Goal: Transaction & Acquisition: Register for event/course

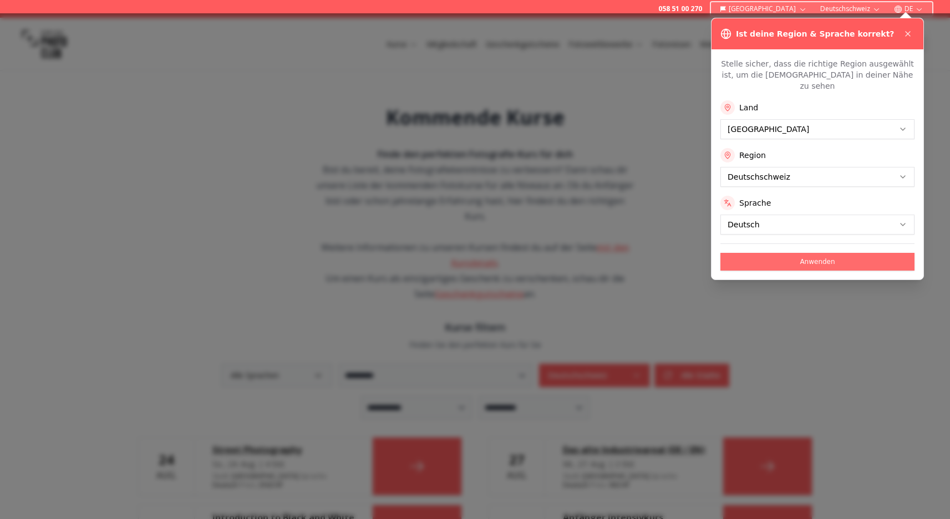
click at [818, 253] on button "Anwenden" at bounding box center [818, 262] width 194 height 18
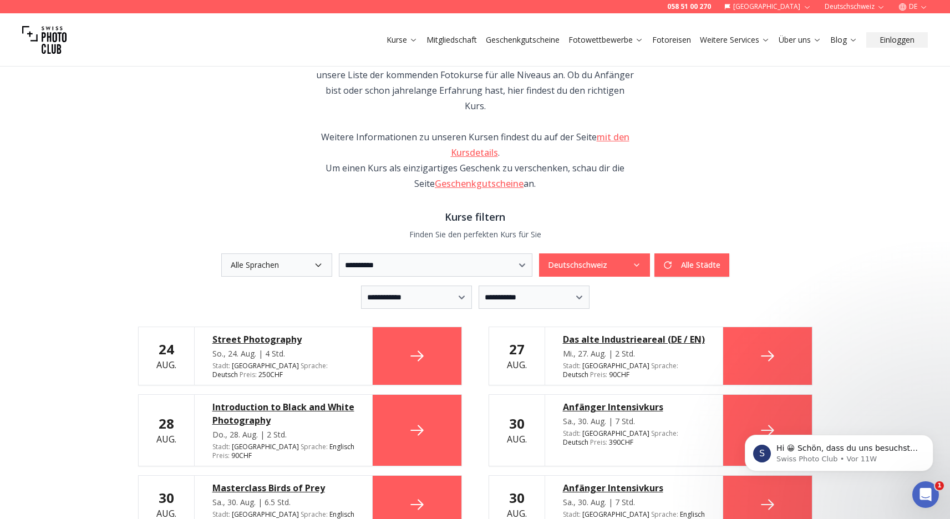
scroll to position [113, 0]
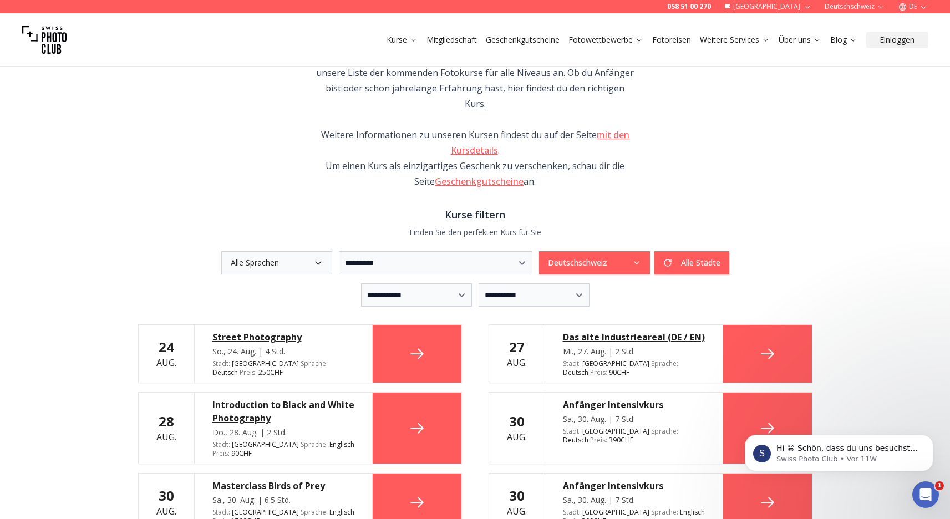
click at [283, 251] on button "Alle Sprachen" at bounding box center [276, 262] width 111 height 23
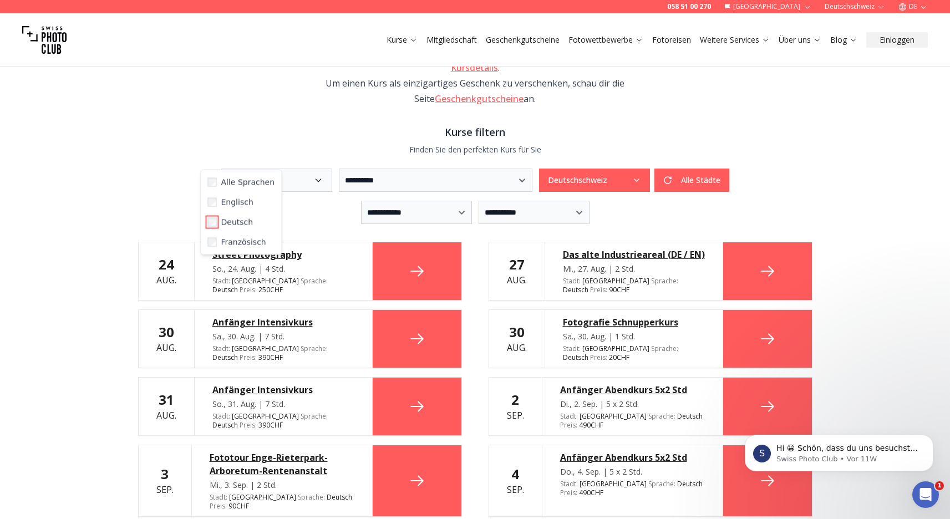
scroll to position [212, 0]
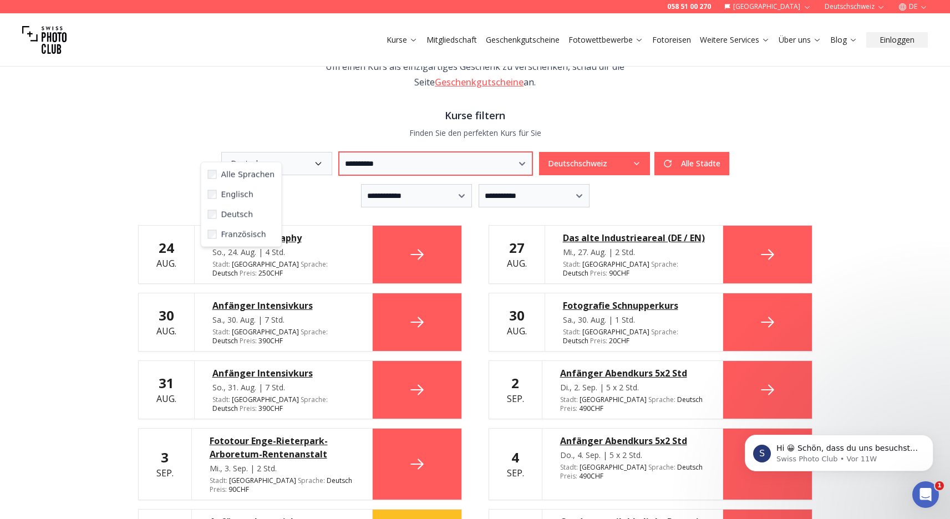
click at [339, 152] on select "**********" at bounding box center [436, 163] width 194 height 23
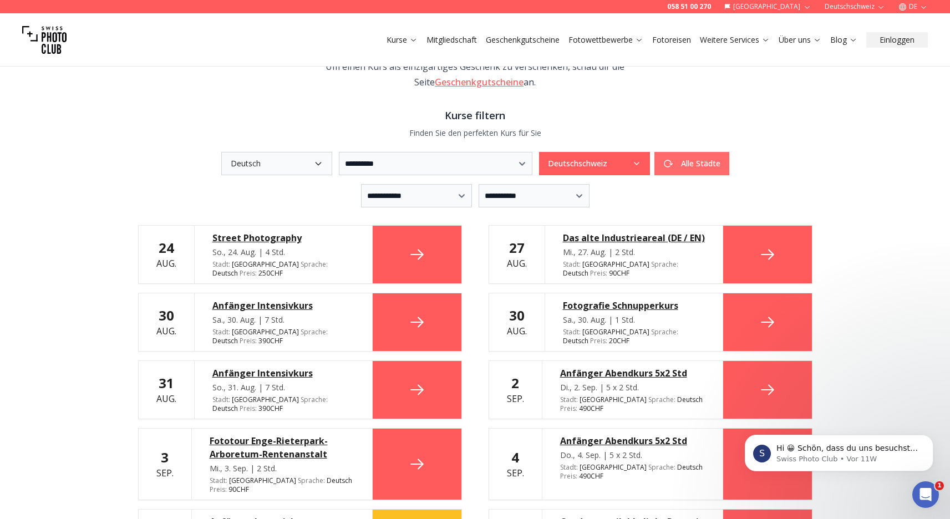
click at [730, 154] on button "Alle Städte" at bounding box center [692, 163] width 75 height 23
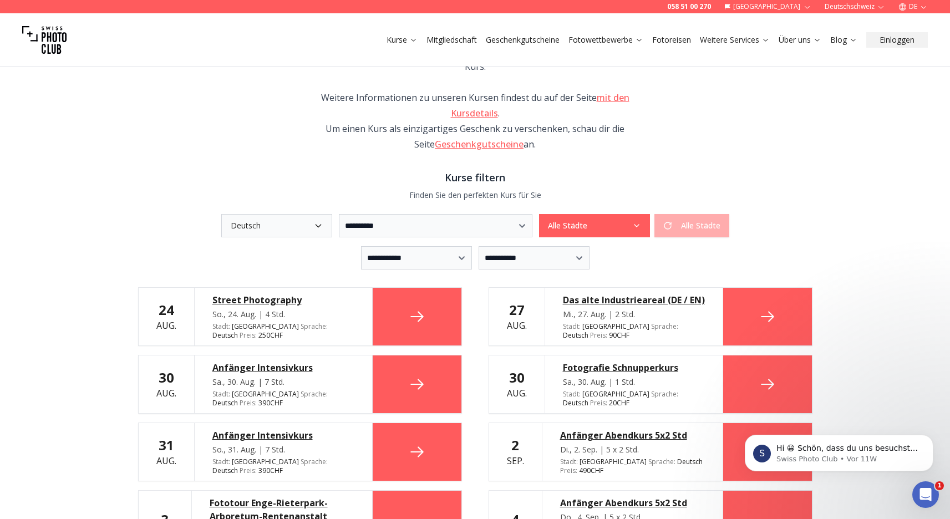
scroll to position [148, 0]
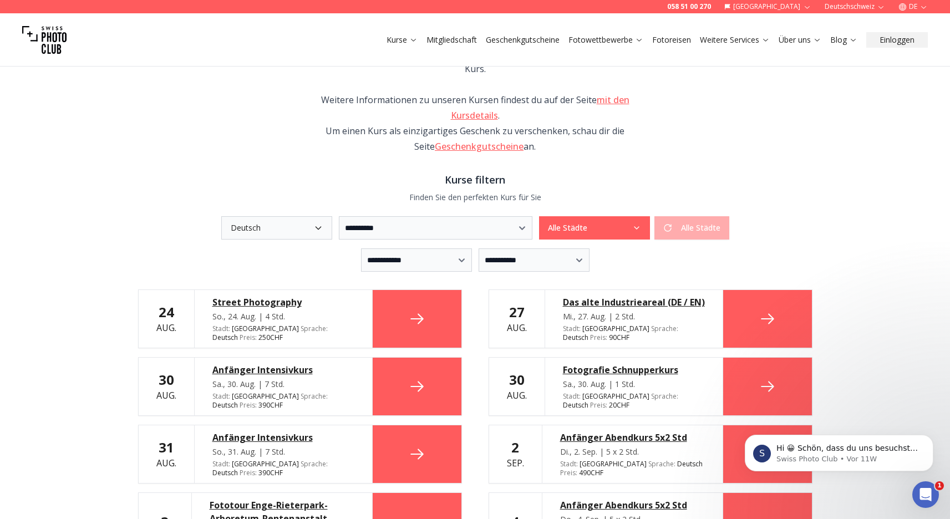
click at [727, 217] on div "Alle Städte Alle Städte" at bounding box center [634, 227] width 190 height 23
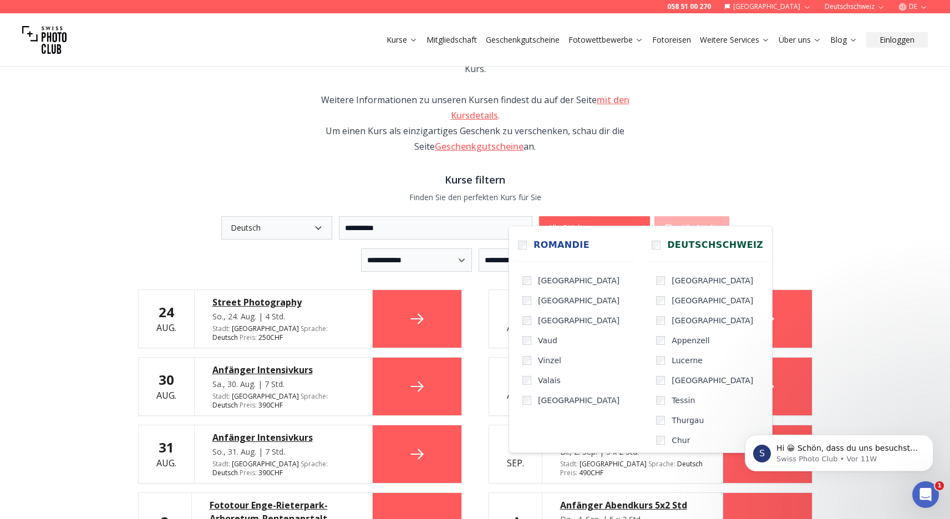
click at [641, 224] on icon "button" at bounding box center [636, 228] width 9 height 9
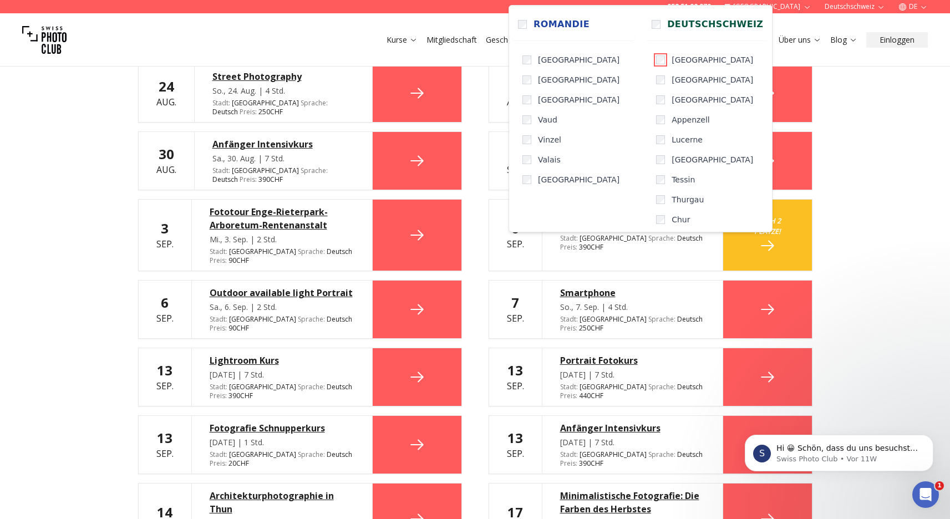
scroll to position [344, 0]
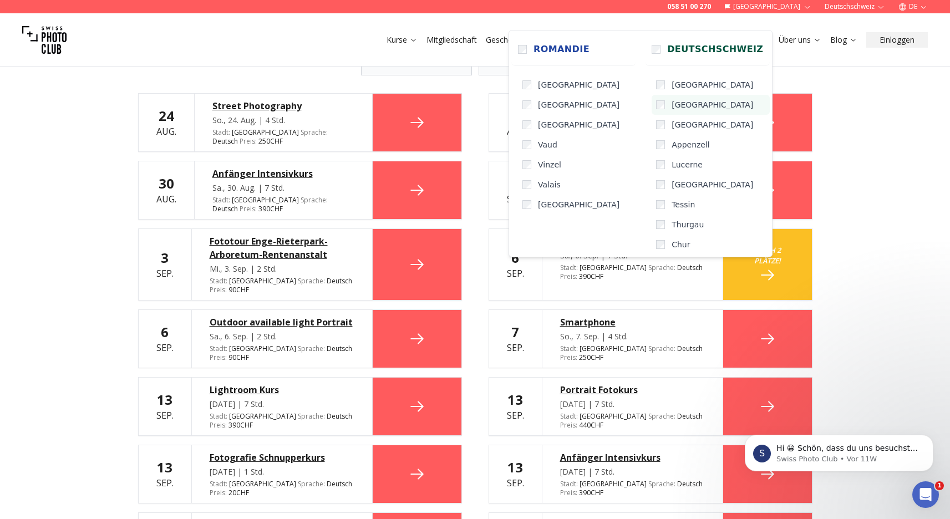
click at [652, 110] on label "[GEOGRAPHIC_DATA]" at bounding box center [711, 105] width 118 height 20
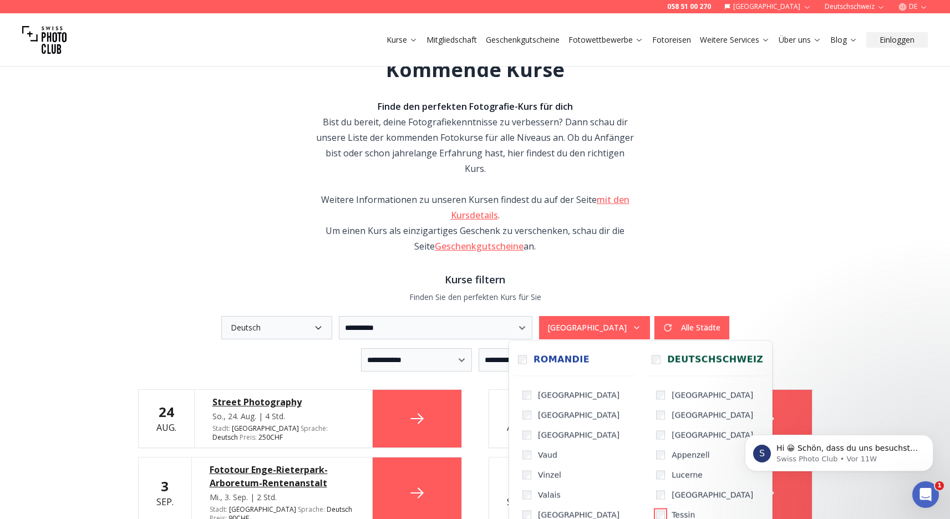
scroll to position [0, 0]
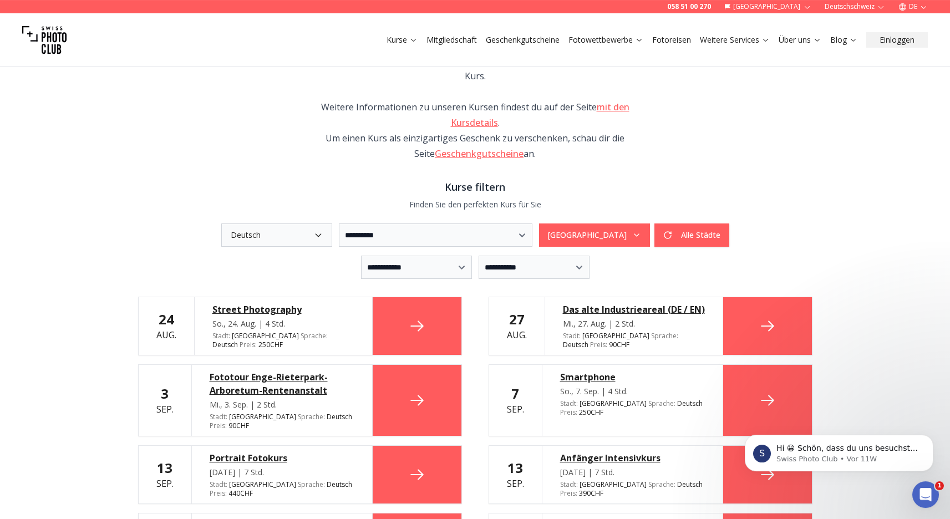
scroll to position [140, 0]
select select "*"
click option "**********" at bounding box center [0, 0] width 0 height 0
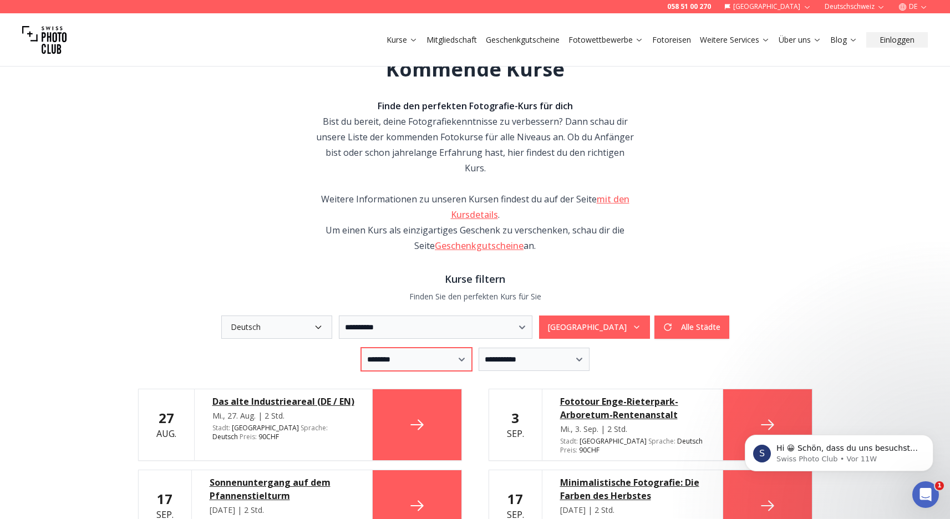
scroll to position [68, 0]
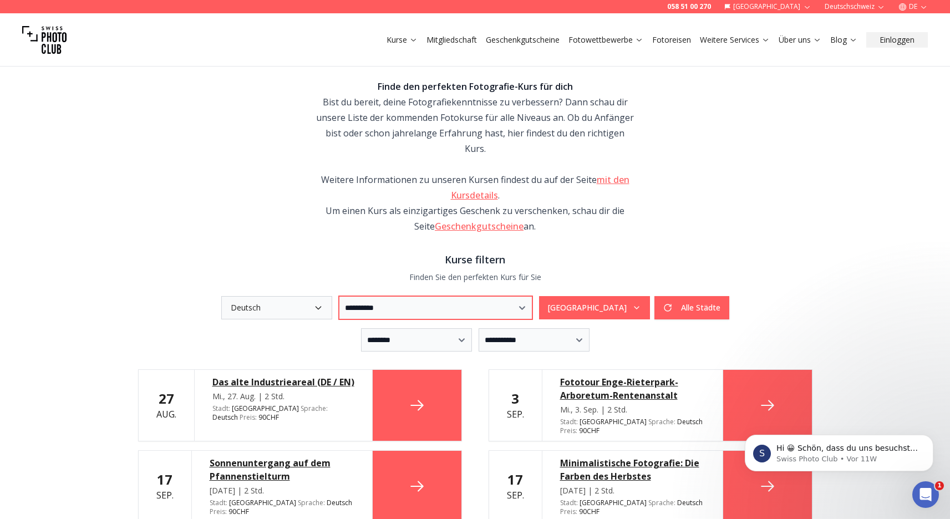
click at [339, 296] on select "**********" at bounding box center [436, 307] width 194 height 23
select select "***"
click option "**********" at bounding box center [0, 0] width 0 height 0
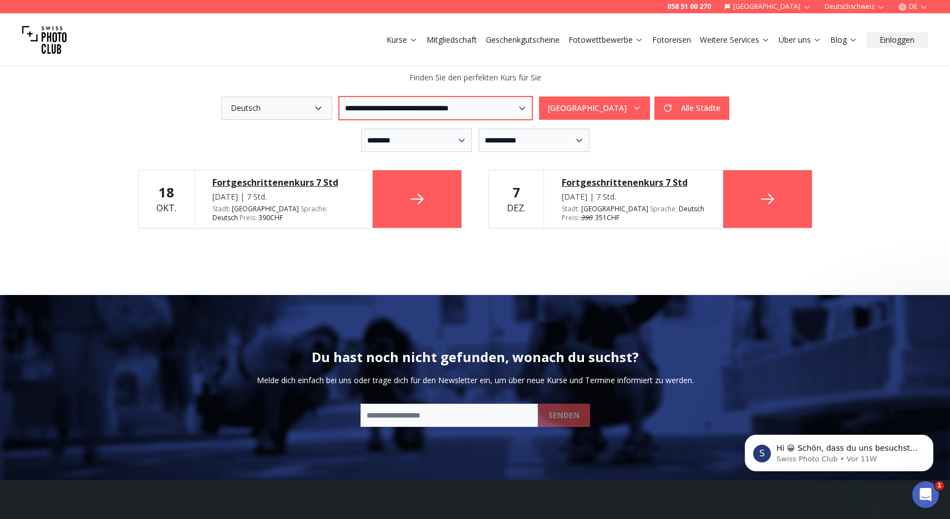
scroll to position [272, 0]
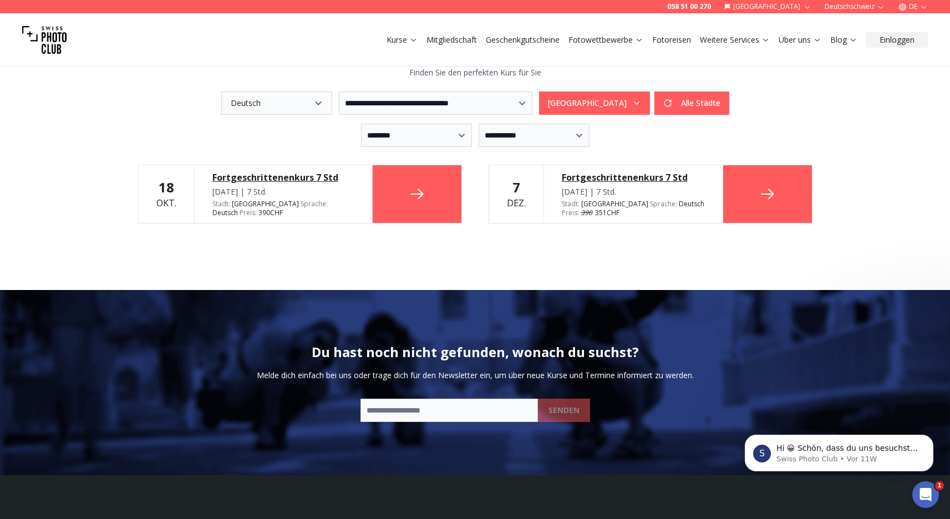
click at [282, 171] on div "Fortgeschrittenenkurs 7 Std" at bounding box center [283, 177] width 142 height 13
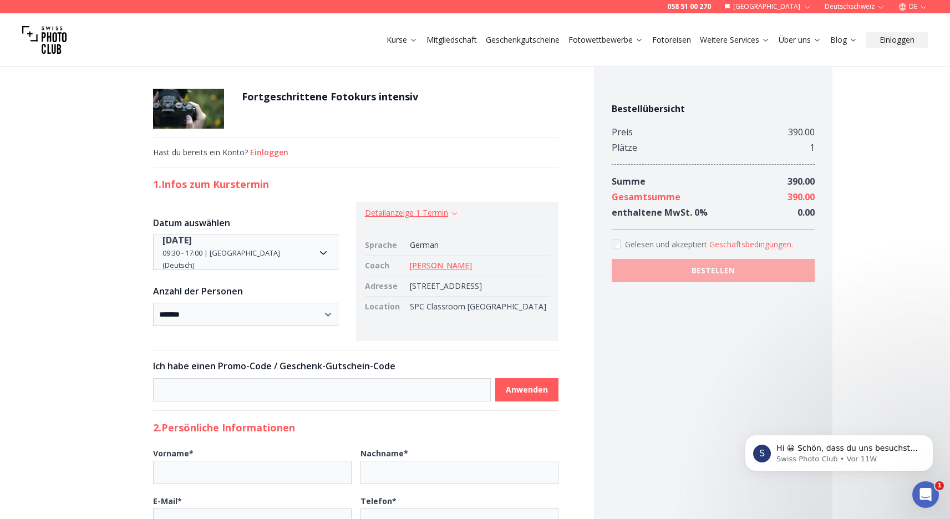
click at [411, 211] on button "Detailanzeige 1 Termin" at bounding box center [412, 212] width 94 height 11
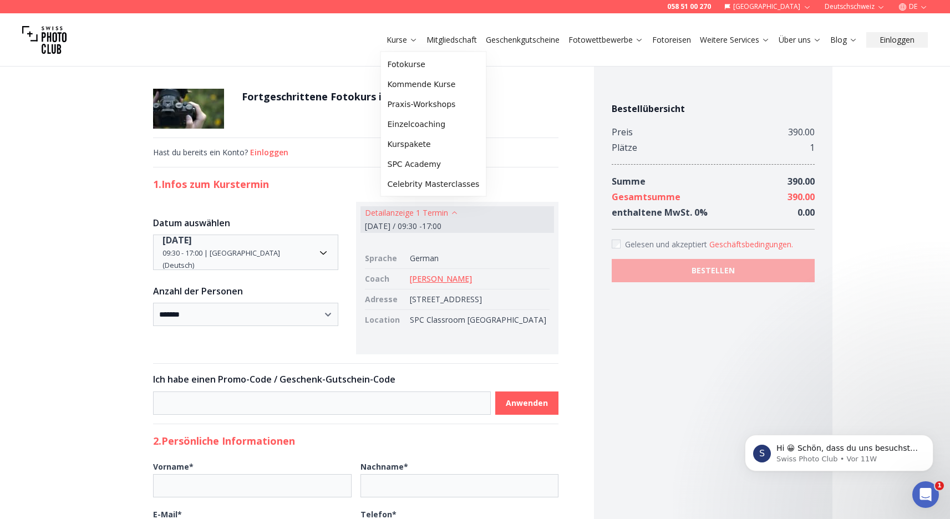
click at [404, 39] on link "Kurse" at bounding box center [402, 39] width 31 height 11
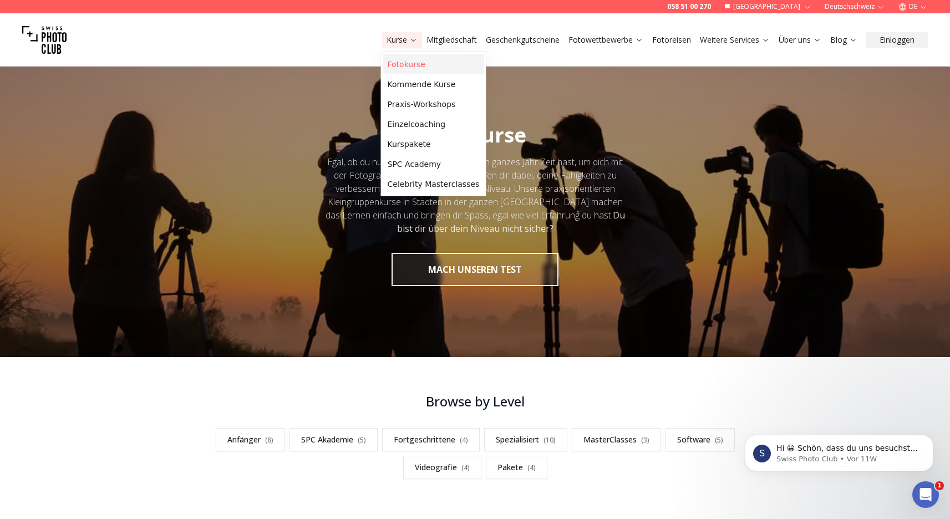
click at [405, 68] on link "Fotokurse" at bounding box center [433, 64] width 101 height 20
click at [418, 65] on link "Fotokurse" at bounding box center [433, 64] width 101 height 20
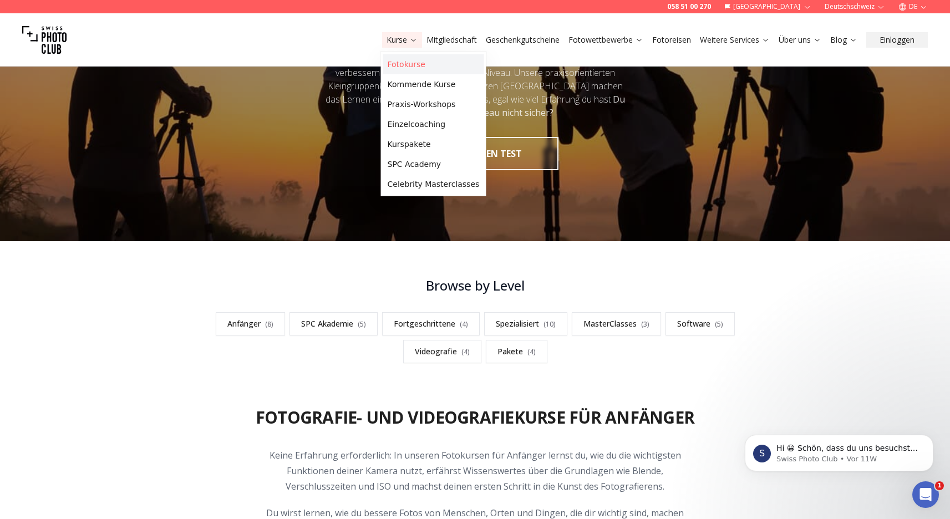
scroll to position [126, 0]
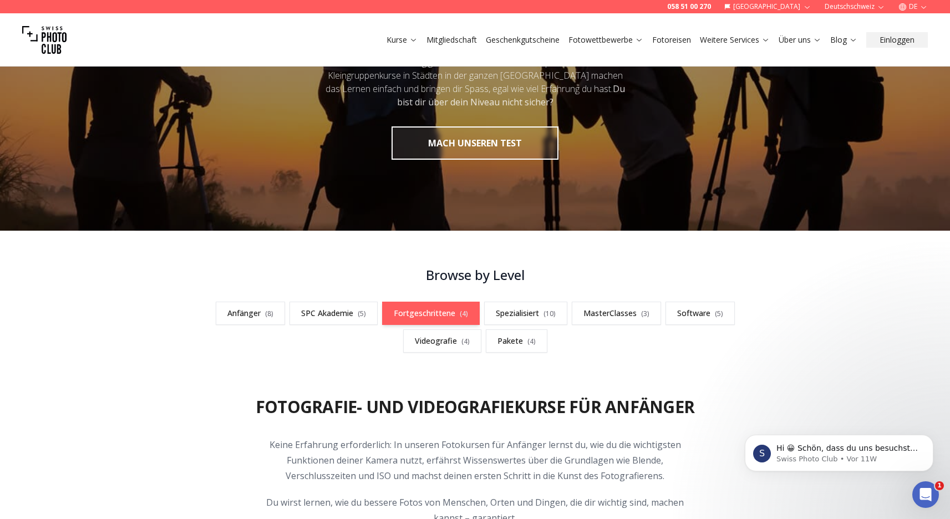
click at [430, 318] on link "Fortgeschrittene ( 4 )" at bounding box center [431, 313] width 98 height 23
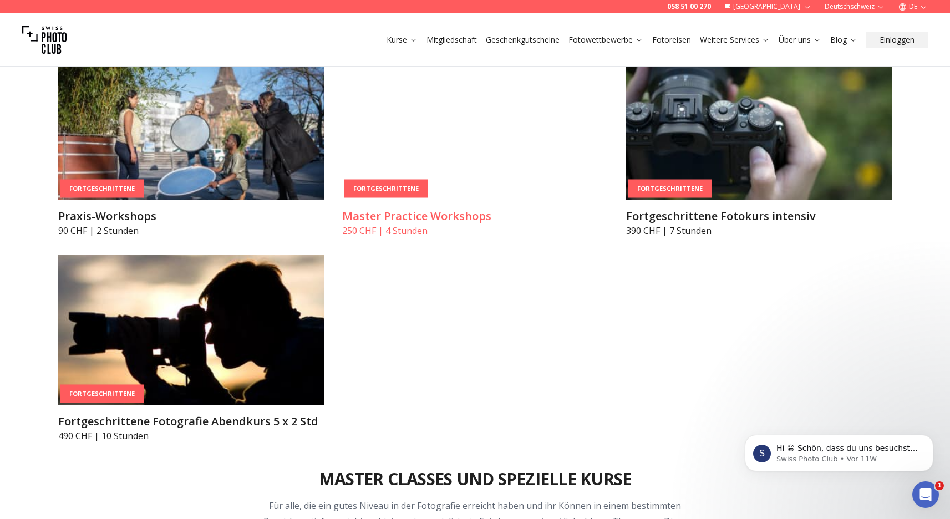
scroll to position [2016, 0]
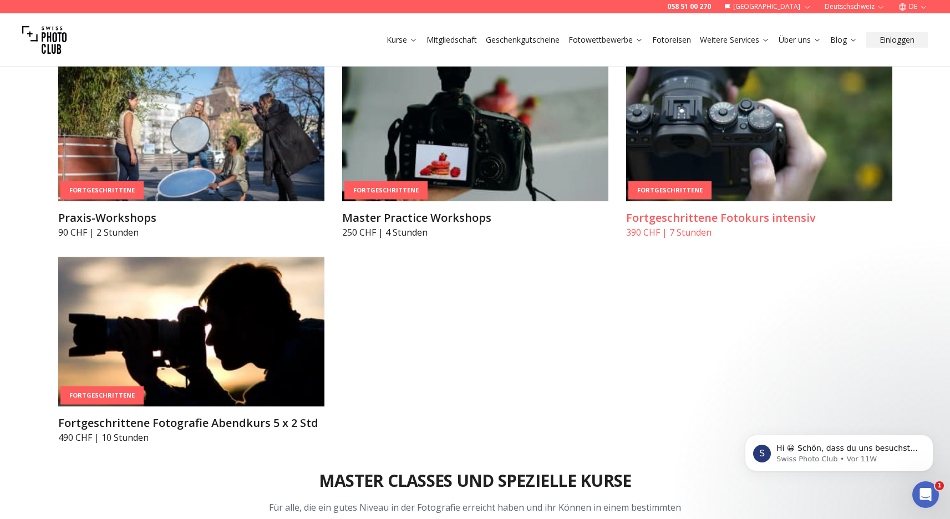
click at [706, 200] on img at bounding box center [759, 127] width 266 height 150
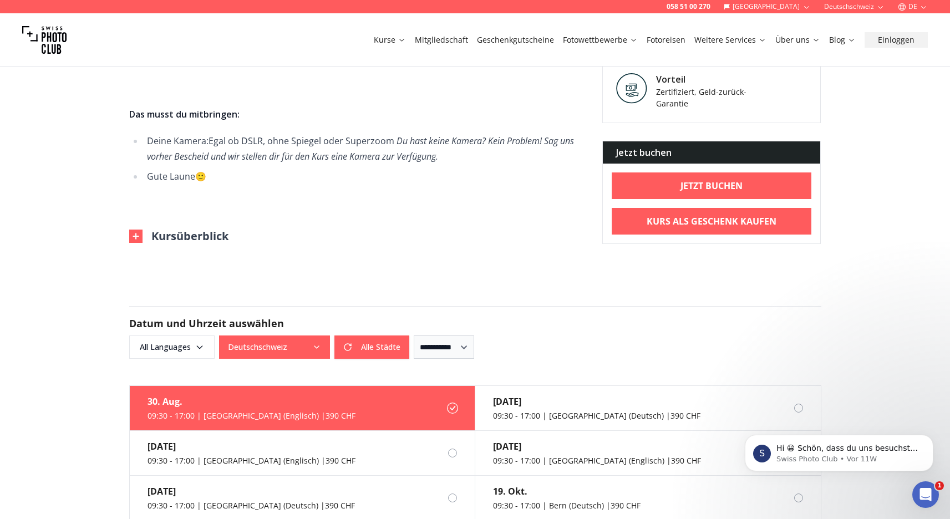
scroll to position [652, 0]
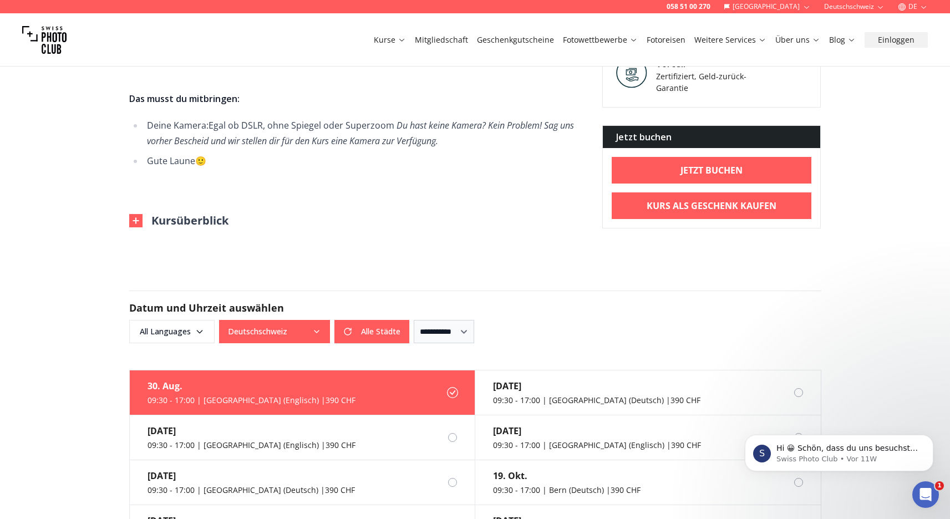
click at [139, 222] on img at bounding box center [135, 220] width 13 height 13
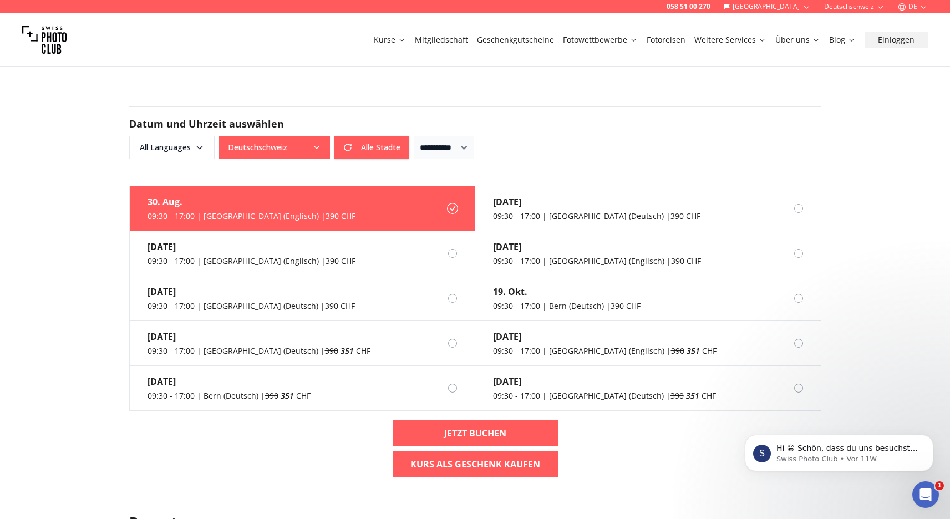
scroll to position [1182, 0]
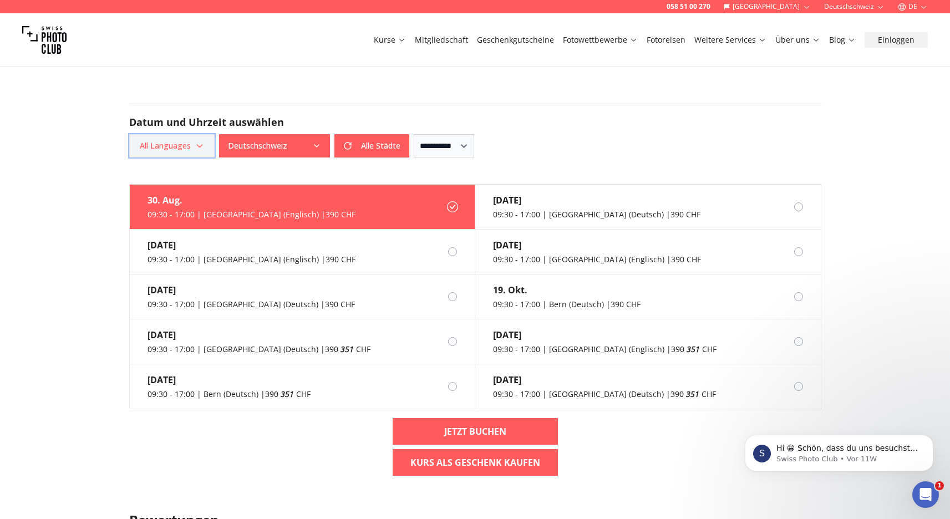
click at [199, 150] on icon "button" at bounding box center [199, 145] width 9 height 9
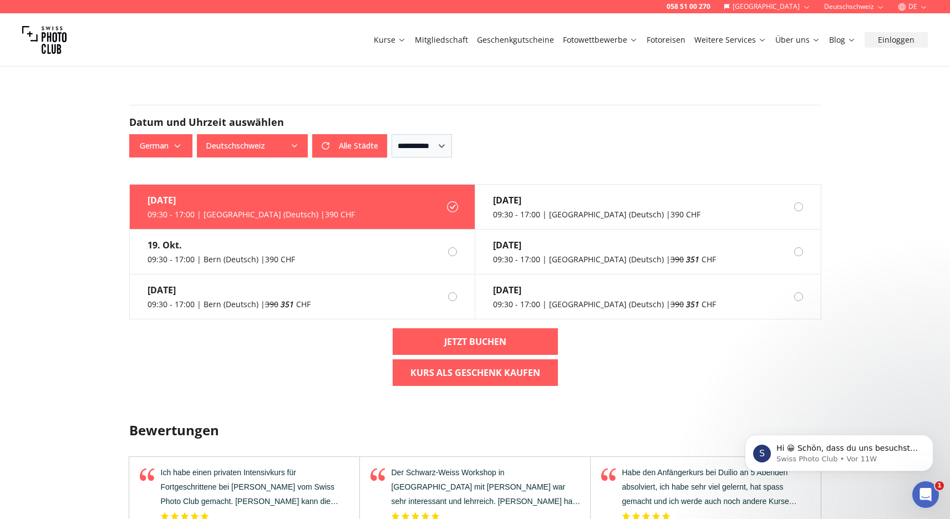
click at [201, 366] on div "[DATE] 09:30 - 17:00 | [GEOGRAPHIC_DATA] (Deutsch) | 390 CHF [DATE] 09:30 - 17:…" at bounding box center [475, 289] width 710 height 211
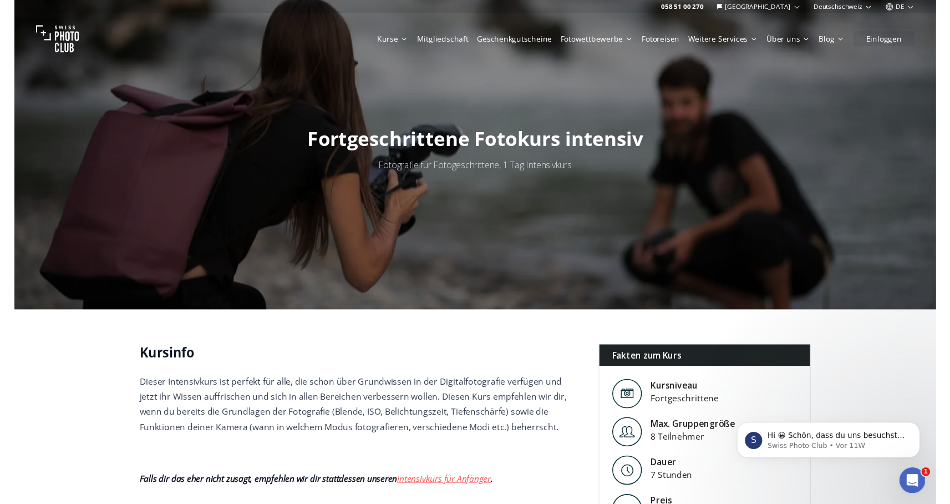
scroll to position [0, 0]
